Goal: Transaction & Acquisition: Purchase product/service

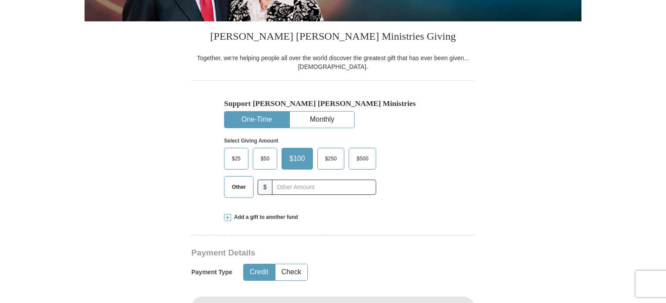
scroll to position [218, 0]
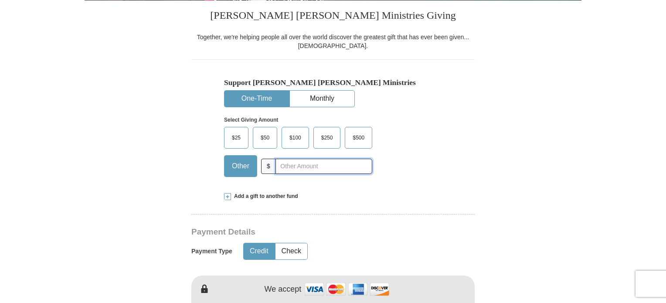
click at [327, 164] on input "text" at bounding box center [323, 166] width 97 height 15
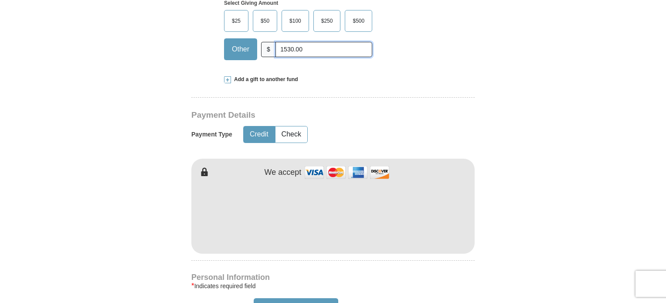
scroll to position [349, 0]
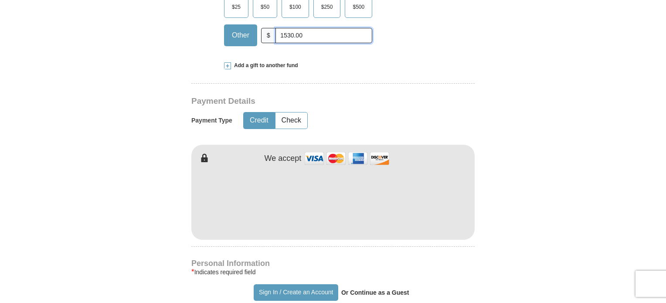
type input "1530.00"
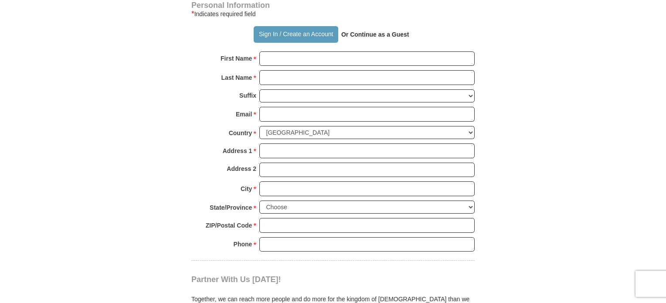
scroll to position [610, 0]
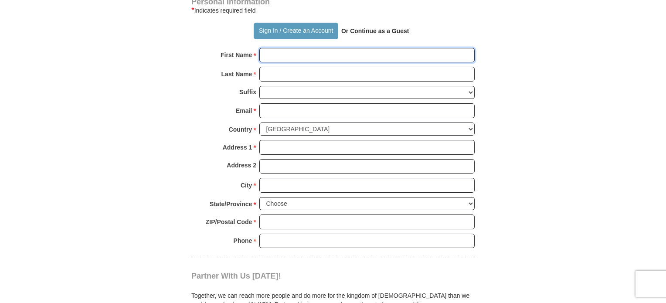
click at [284, 54] on input "First Name *" at bounding box center [366, 55] width 215 height 15
type input "[PERSON_NAME]"
click at [305, 73] on input "Last Name *" at bounding box center [366, 74] width 215 height 15
type input "[PERSON_NAME]"
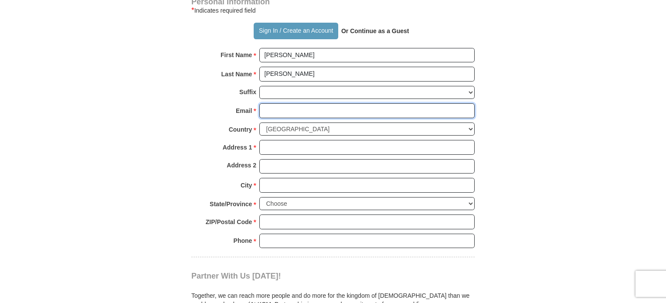
click at [309, 112] on input "Email *" at bounding box center [366, 110] width 215 height 15
type input "[EMAIL_ADDRESS][DOMAIN_NAME]"
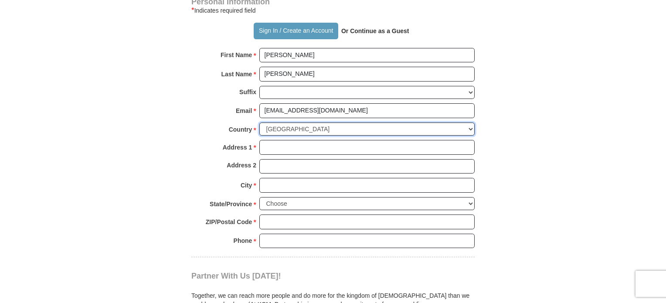
click at [349, 127] on select "[GEOGRAPHIC_DATA] [GEOGRAPHIC_DATA] [GEOGRAPHIC_DATA] [GEOGRAPHIC_DATA] [GEOGRA…" at bounding box center [366, 129] width 215 height 14
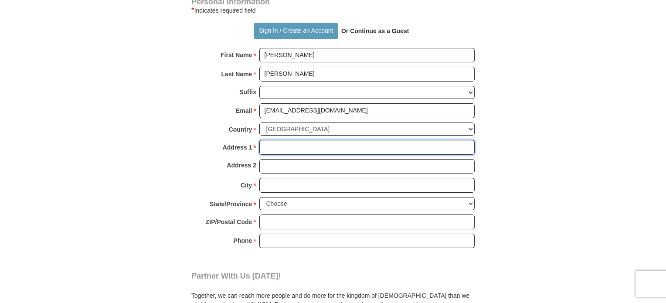
click at [334, 146] on input "Address 1 *" at bounding box center [366, 147] width 215 height 15
type input "POB 54281"
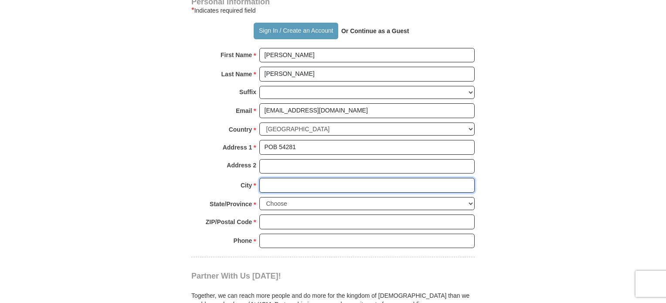
click at [319, 183] on input "City *" at bounding box center [366, 185] width 215 height 15
type input "Tulsa"
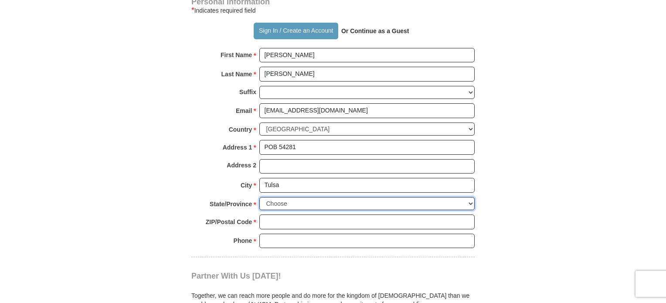
click at [326, 203] on select "Choose [US_STATE] [US_STATE] [US_STATE] [US_STATE] [US_STATE] Armed Forces Amer…" at bounding box center [366, 204] width 215 height 14
select select "OK"
click at [259, 197] on select "Choose [US_STATE] [US_STATE] [US_STATE] [US_STATE] [US_STATE] Armed Forces Amer…" at bounding box center [366, 204] width 215 height 14
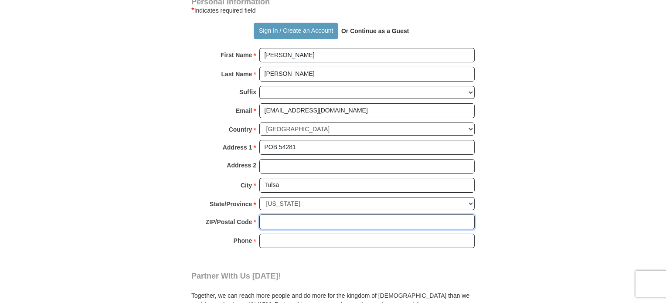
click at [309, 222] on input "ZIP/Postal Code *" at bounding box center [366, 221] width 215 height 15
type input "74155"
click at [319, 240] on input "Phone * *" at bounding box center [366, 241] width 215 height 15
type input "9183139197"
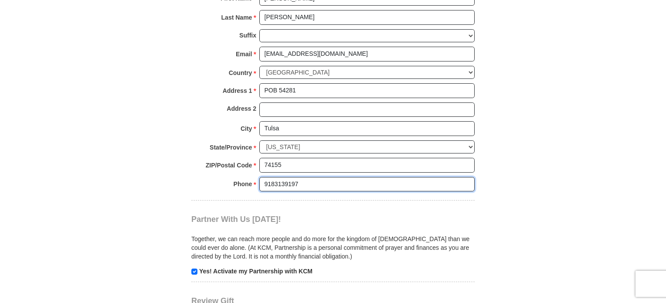
scroll to position [741, 0]
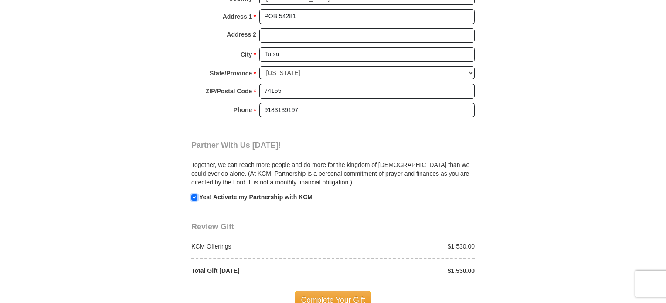
click at [194, 194] on input "checkbox" at bounding box center [194, 197] width 6 height 6
checkbox input "false"
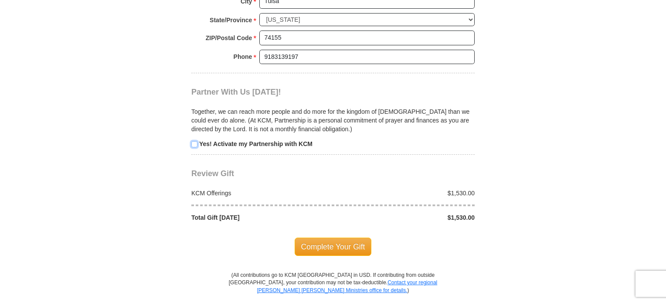
scroll to position [828, 0]
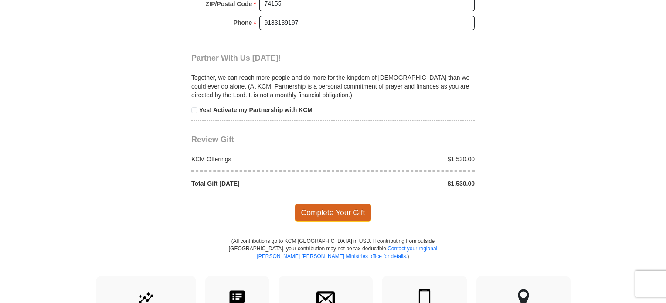
click at [344, 204] on span "Complete Your Gift" at bounding box center [333, 212] width 77 height 18
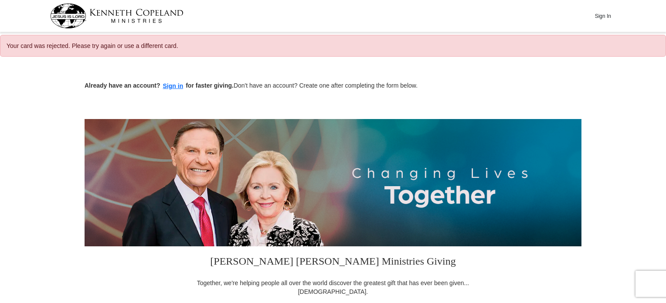
select select "OK"
click at [125, 17] on img at bounding box center [116, 15] width 133 height 25
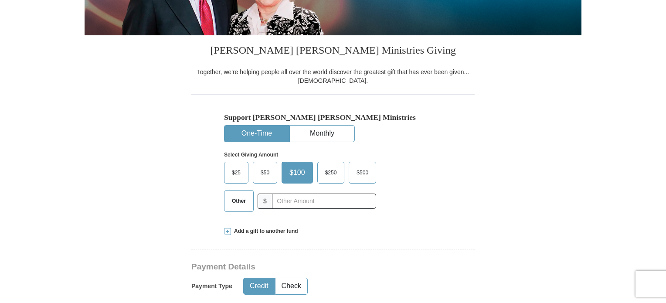
scroll to position [218, 0]
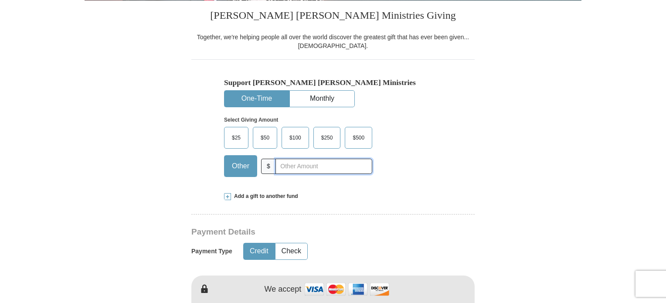
click at [304, 167] on input "text" at bounding box center [323, 166] width 97 height 15
type input "1530.00"
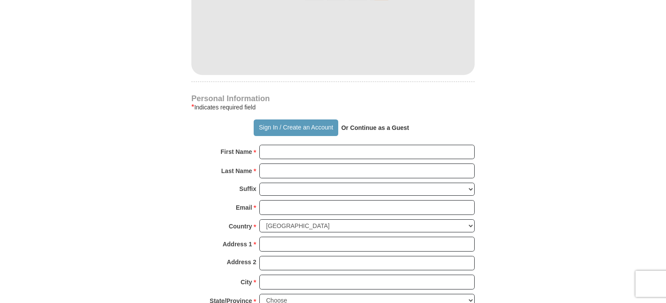
scroll to position [523, 0]
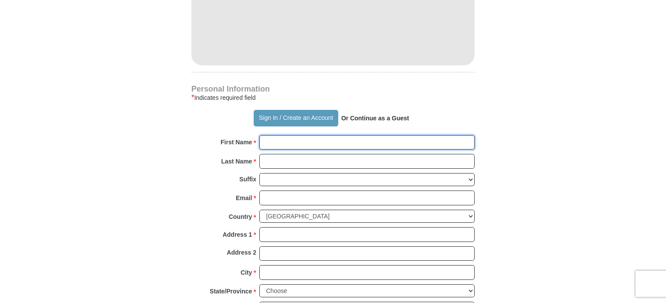
click at [306, 141] on input "First Name *" at bounding box center [366, 142] width 215 height 15
type input "[PERSON_NAME]"
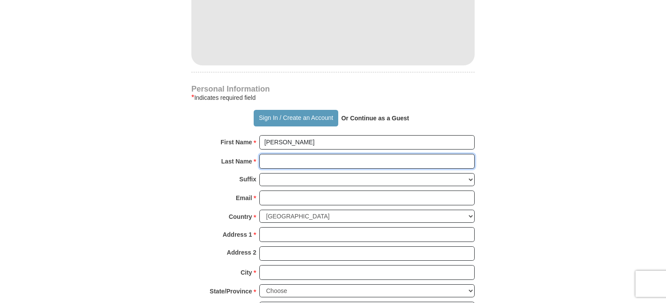
click at [308, 159] on input "Last Name *" at bounding box center [366, 161] width 215 height 15
type input "[PERSON_NAME]"
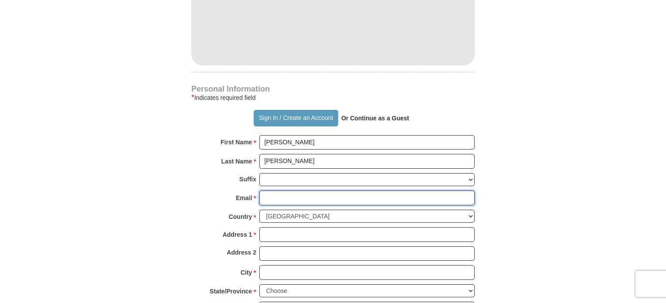
click at [310, 192] on input "Email *" at bounding box center [366, 197] width 215 height 15
type input "[EMAIL_ADDRESS][DOMAIN_NAME]"
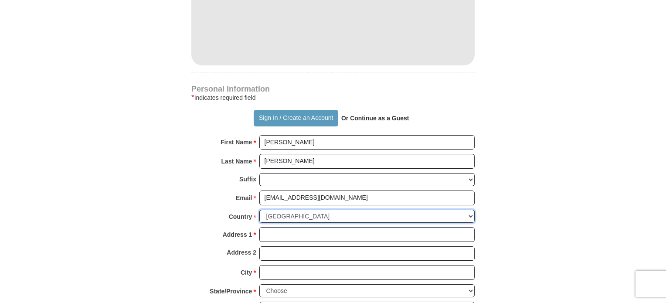
click at [325, 212] on select "[GEOGRAPHIC_DATA] [GEOGRAPHIC_DATA] [GEOGRAPHIC_DATA] [GEOGRAPHIC_DATA] [GEOGRA…" at bounding box center [366, 217] width 215 height 14
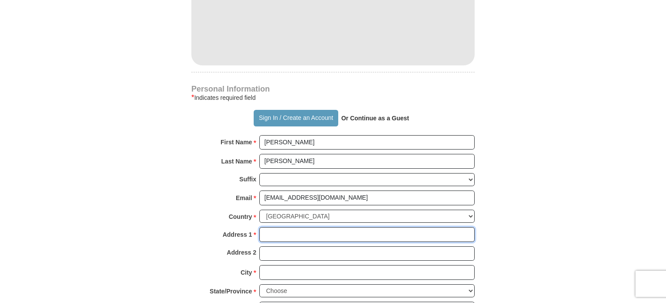
click at [328, 234] on input "Address 1 *" at bounding box center [366, 234] width 215 height 15
type input "POB 54281"
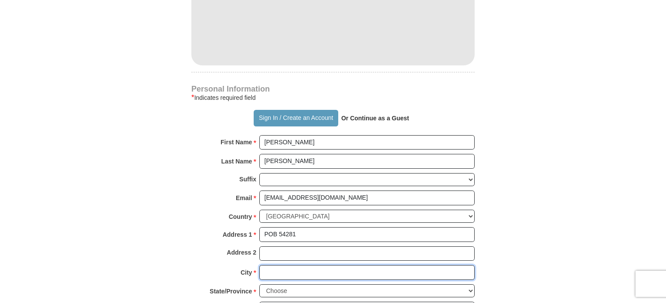
click at [343, 271] on input "City *" at bounding box center [366, 272] width 215 height 15
type input "Tulsa"
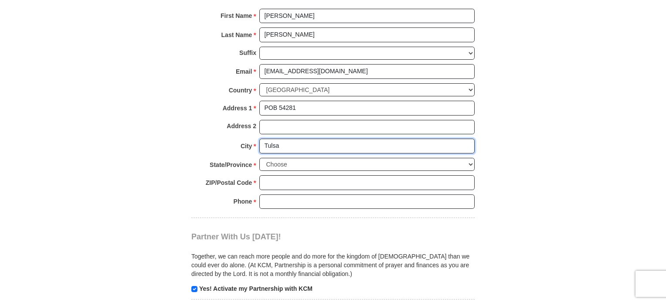
scroll to position [653, 0]
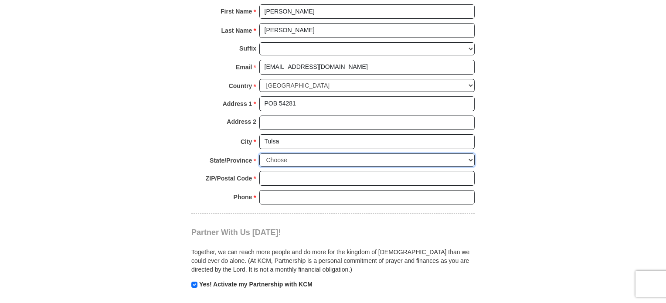
click at [311, 160] on select "Choose [US_STATE] [US_STATE] [US_STATE] [US_STATE] [US_STATE] Armed Forces Amer…" at bounding box center [366, 160] width 215 height 14
select select "OK"
click at [259, 153] on select "Choose [US_STATE] [US_STATE] [US_STATE] [US_STATE] [US_STATE] Armed Forces Amer…" at bounding box center [366, 160] width 215 height 14
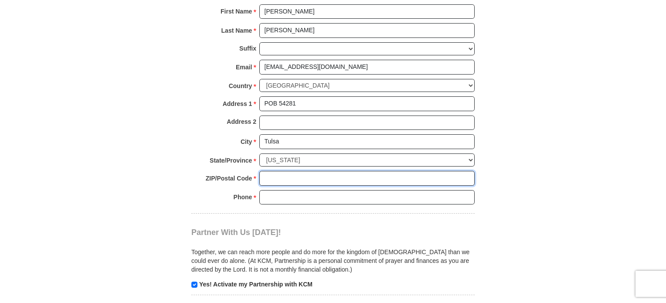
click at [293, 179] on input "ZIP/Postal Code *" at bounding box center [366, 178] width 215 height 15
type input "74155"
click at [311, 193] on input "Phone * *" at bounding box center [366, 197] width 215 height 15
type input "9183139197"
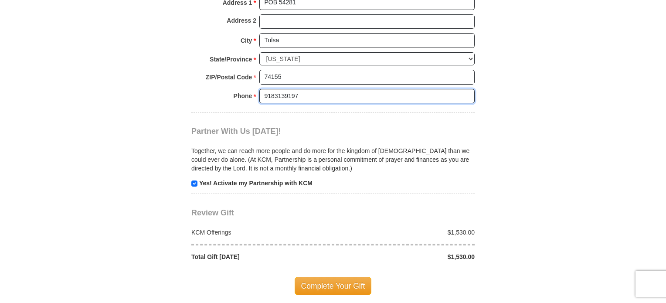
scroll to position [784, 0]
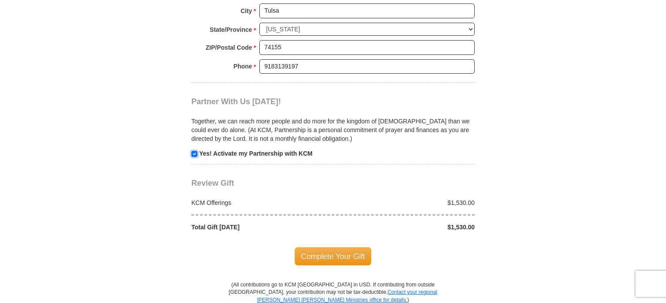
drag, startPoint x: 195, startPoint y: 151, endPoint x: 212, endPoint y: 151, distance: 17.0
click at [195, 151] on input "checkbox" at bounding box center [194, 154] width 6 height 6
checkbox input "false"
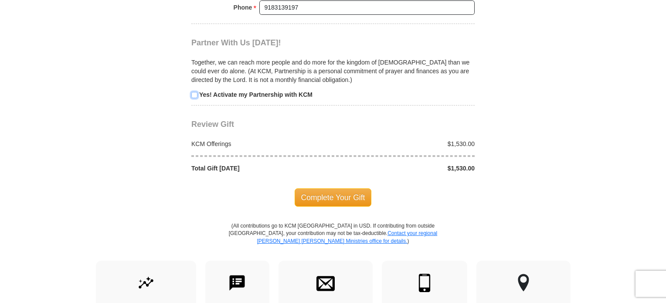
scroll to position [871, 0]
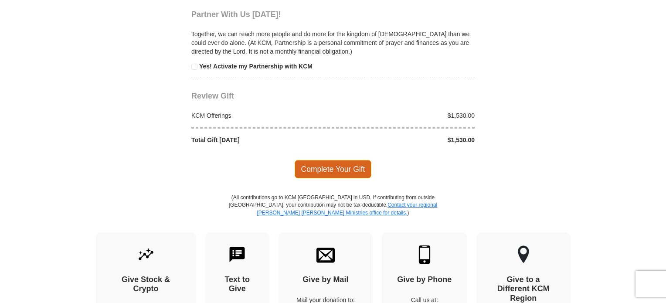
click at [346, 165] on span "Complete Your Gift" at bounding box center [333, 169] width 77 height 18
